Goal: Task Accomplishment & Management: Manage account settings

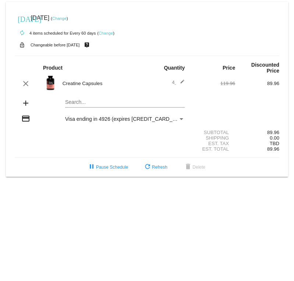
click at [67, 17] on link "Change" at bounding box center [59, 18] width 14 height 4
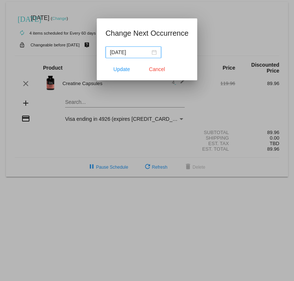
click at [155, 49] on div "[DATE]" at bounding box center [133, 52] width 47 height 8
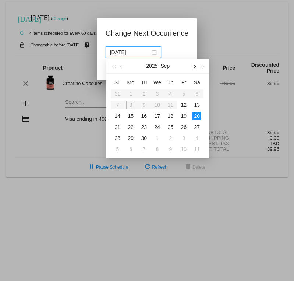
click at [195, 69] on button "button" at bounding box center [195, 66] width 8 height 15
click at [133, 126] on div "20" at bounding box center [130, 127] width 9 height 9
type input "[DATE]"
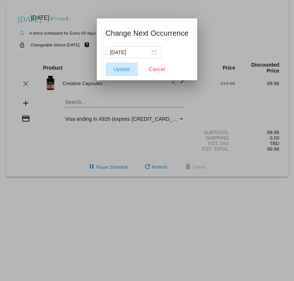
click at [123, 67] on span "Update" at bounding box center [121, 69] width 17 height 6
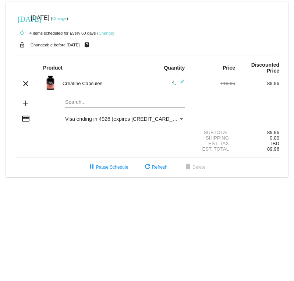
click at [67, 18] on link "Change" at bounding box center [59, 18] width 14 height 4
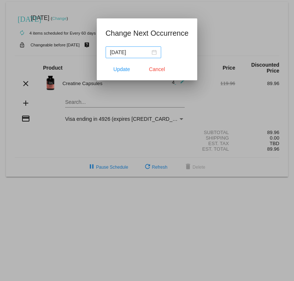
click at [155, 52] on div "[DATE]" at bounding box center [133, 52] width 47 height 8
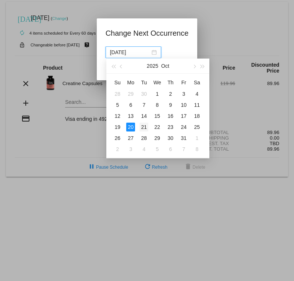
click at [144, 126] on div "21" at bounding box center [144, 127] width 9 height 9
type input "[DATE]"
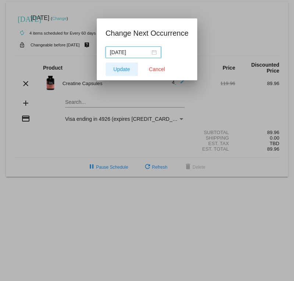
click at [125, 65] on button "Update" at bounding box center [122, 69] width 32 height 13
